Goal: Transaction & Acquisition: Purchase product/service

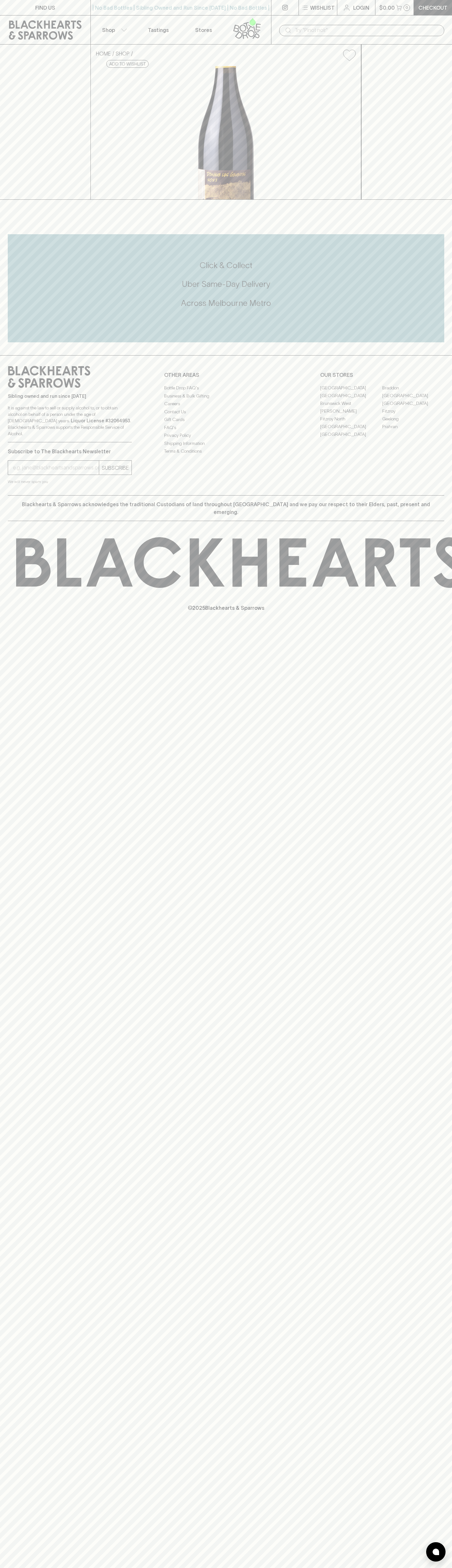
click at [351, 422] on link "Fitzroy North" at bounding box center [351, 419] width 62 height 8
click at [112, 66] on icon at bounding box center [110, 64] width 4 height 4
